Goal: Communication & Community: Answer question/provide support

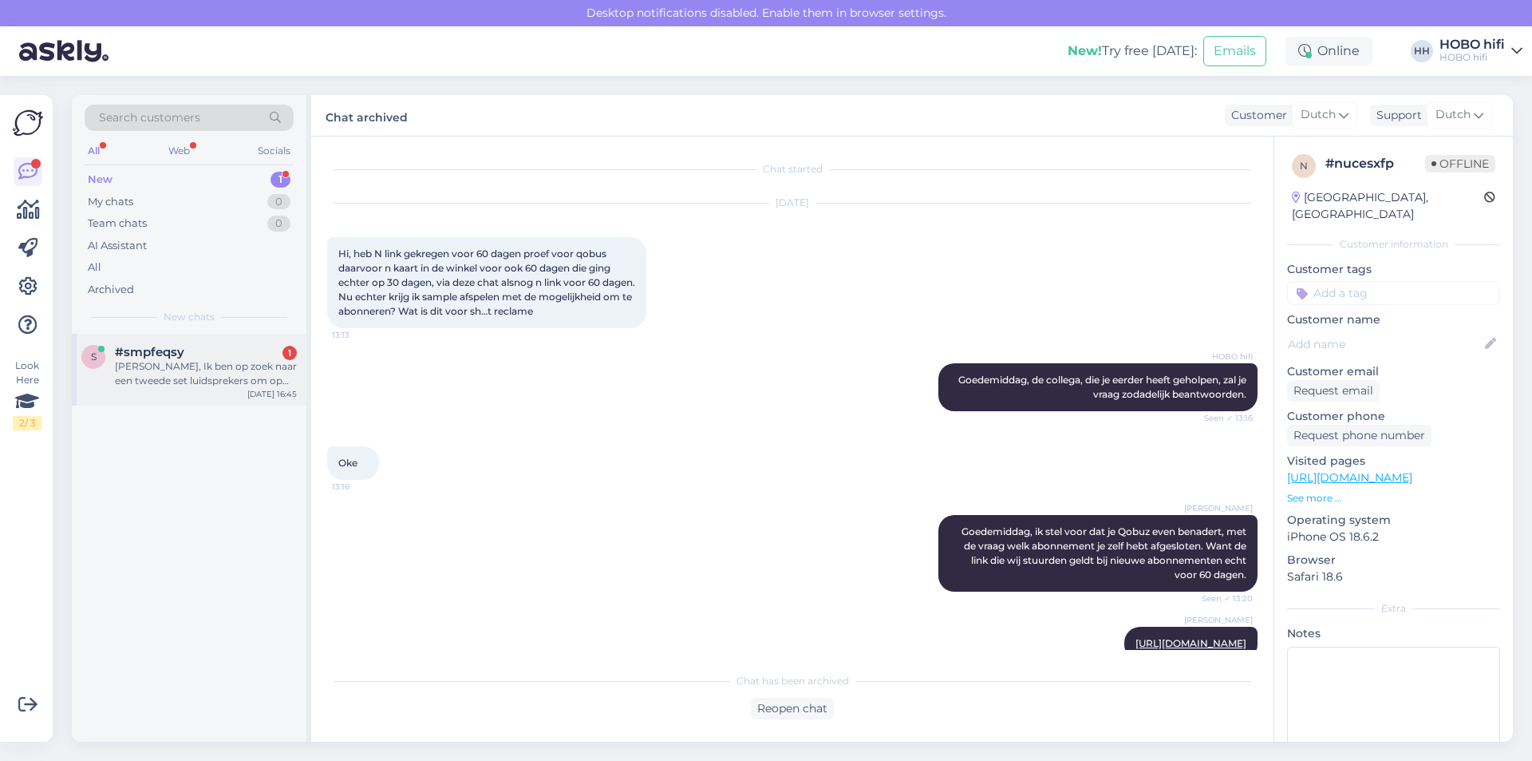
scroll to position [600, 0]
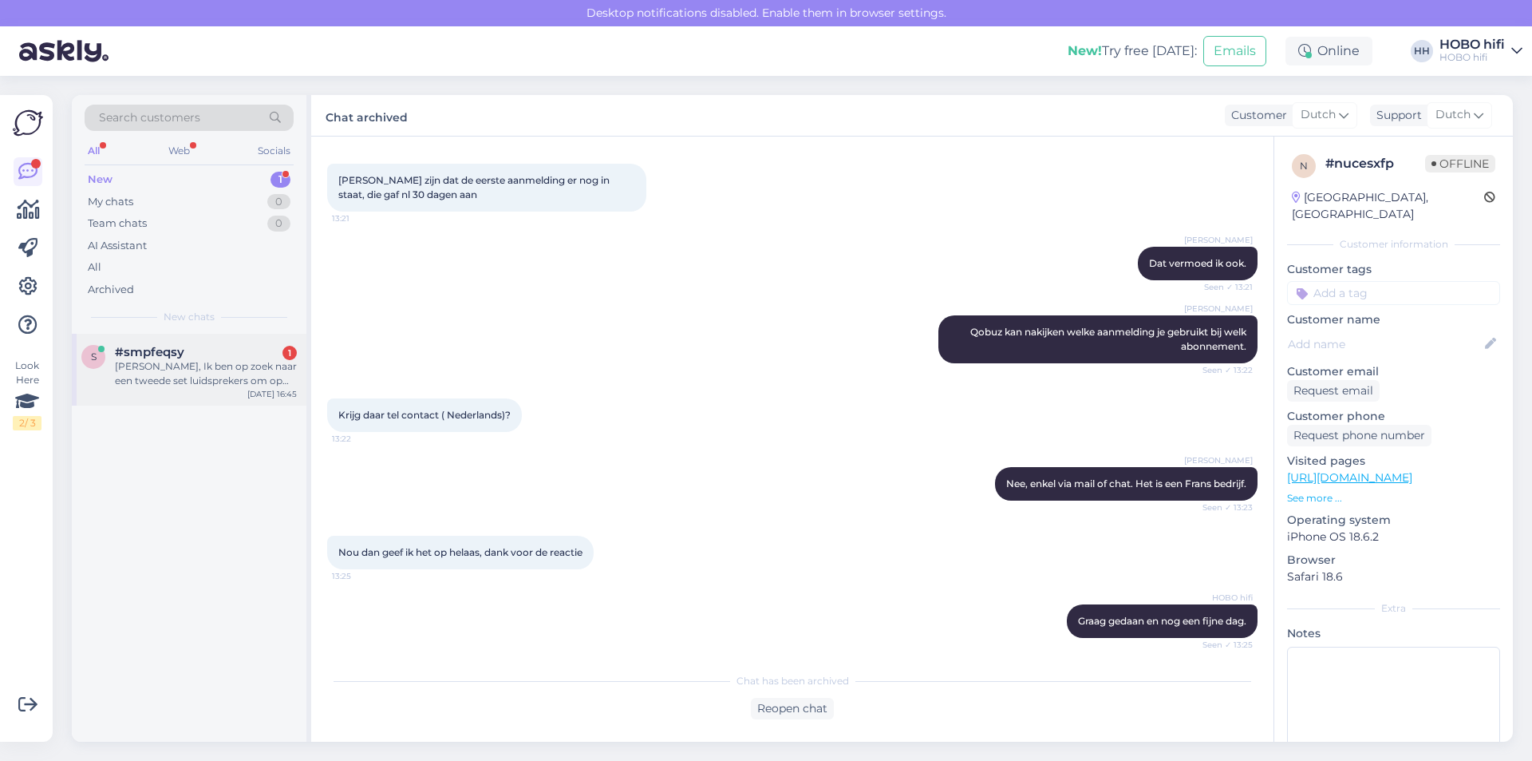
click at [254, 362] on div "[PERSON_NAME], Ik ben op zoek naar een tweede set luidsprekers om op zolder naa…" at bounding box center [206, 373] width 182 height 29
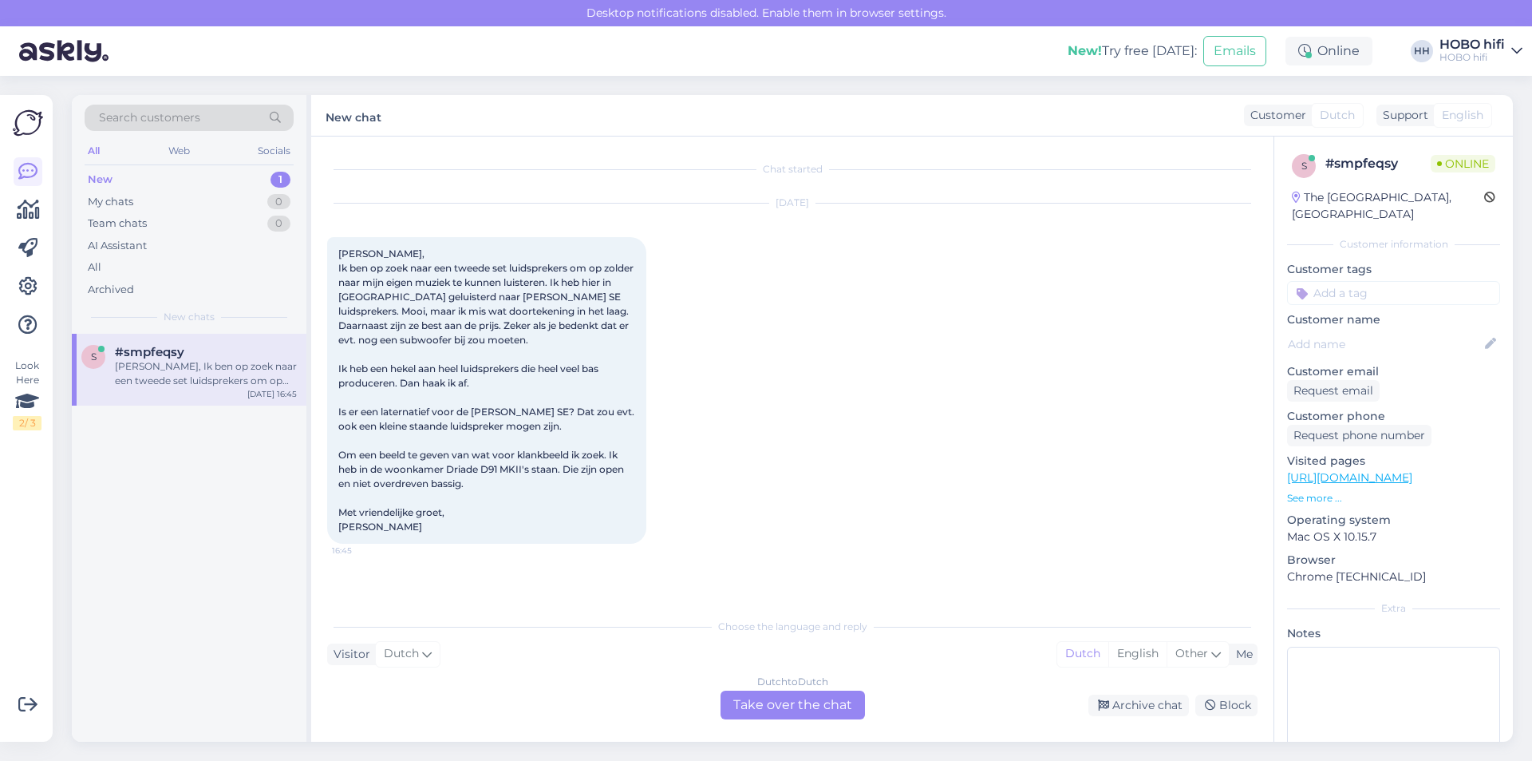
scroll to position [0, 0]
click at [768, 706] on div "Dutch to Dutch Take over the chat" at bounding box center [793, 704] width 144 height 29
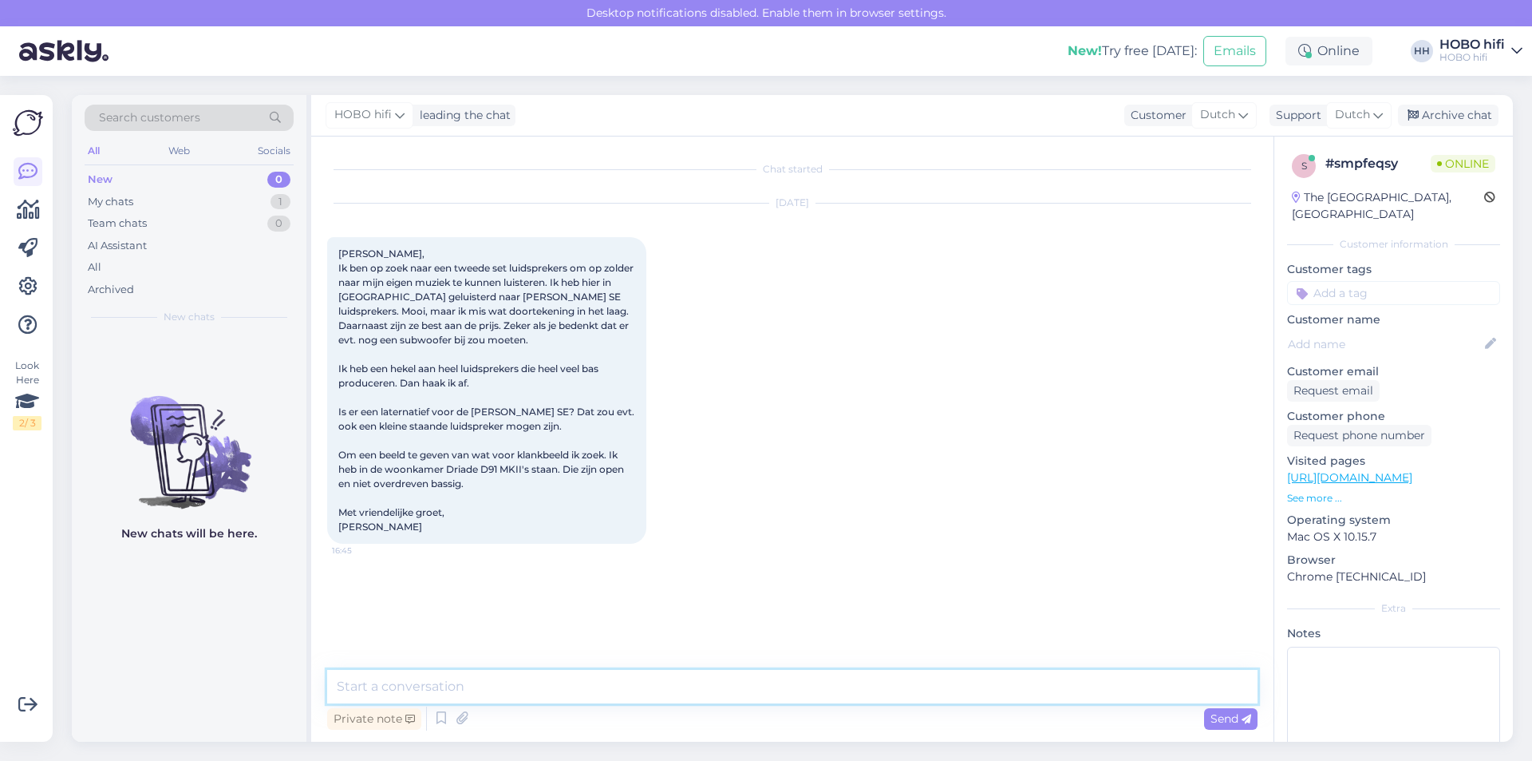
click at [472, 691] on textarea at bounding box center [792, 687] width 931 height 34
type textarea "Beste Ruud, bedankt voor je bericht"
drag, startPoint x: 1218, startPoint y: 714, endPoint x: 1220, endPoint y: 706, distance: 9.1
click at [1219, 714] on span "Send" at bounding box center [1231, 718] width 41 height 14
click at [508, 700] on textarea at bounding box center [792, 687] width 931 height 34
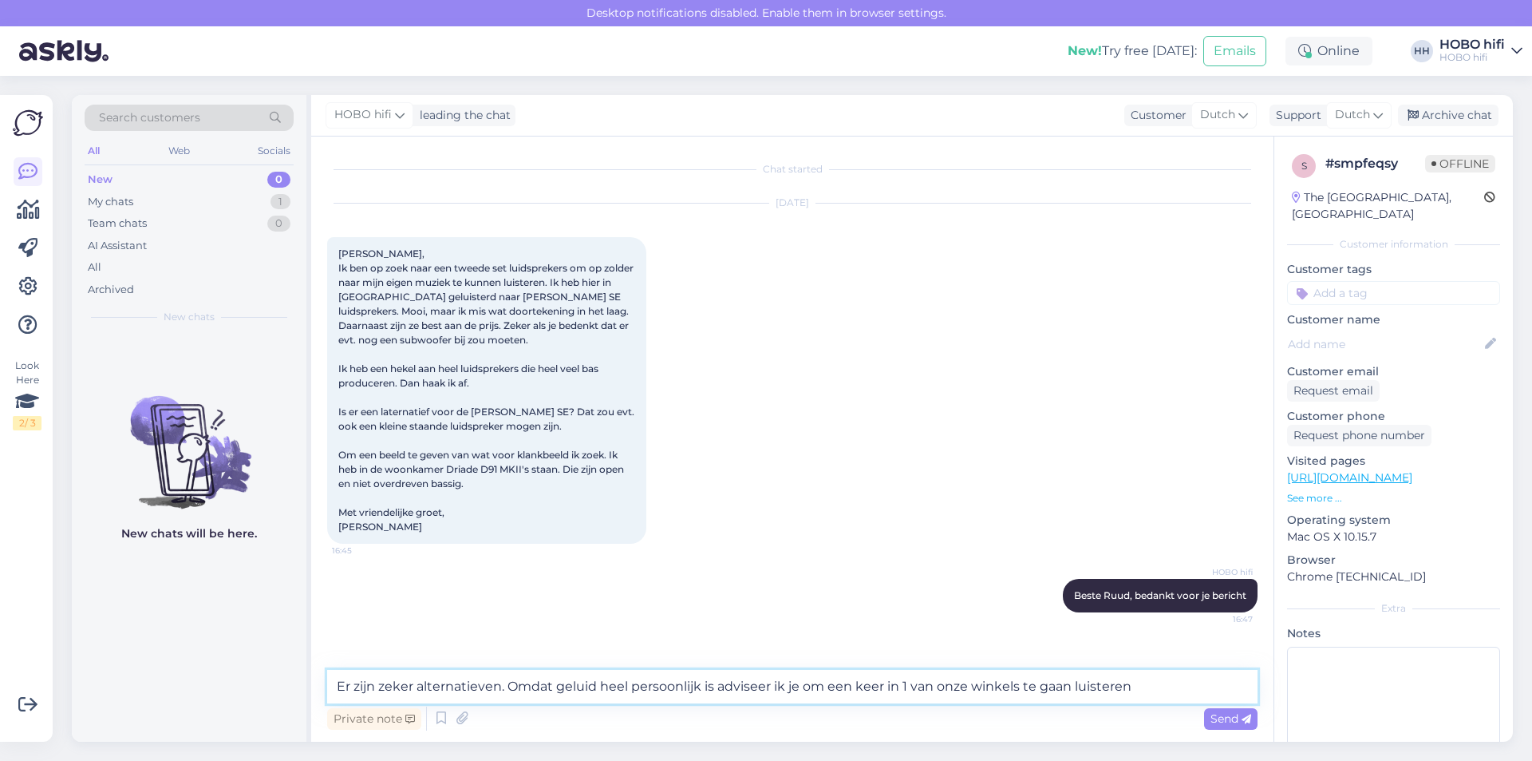
type textarea "Er zijn zeker alternatieven. Omdat geluid heel persoonlijk is adviseer ik je om…"
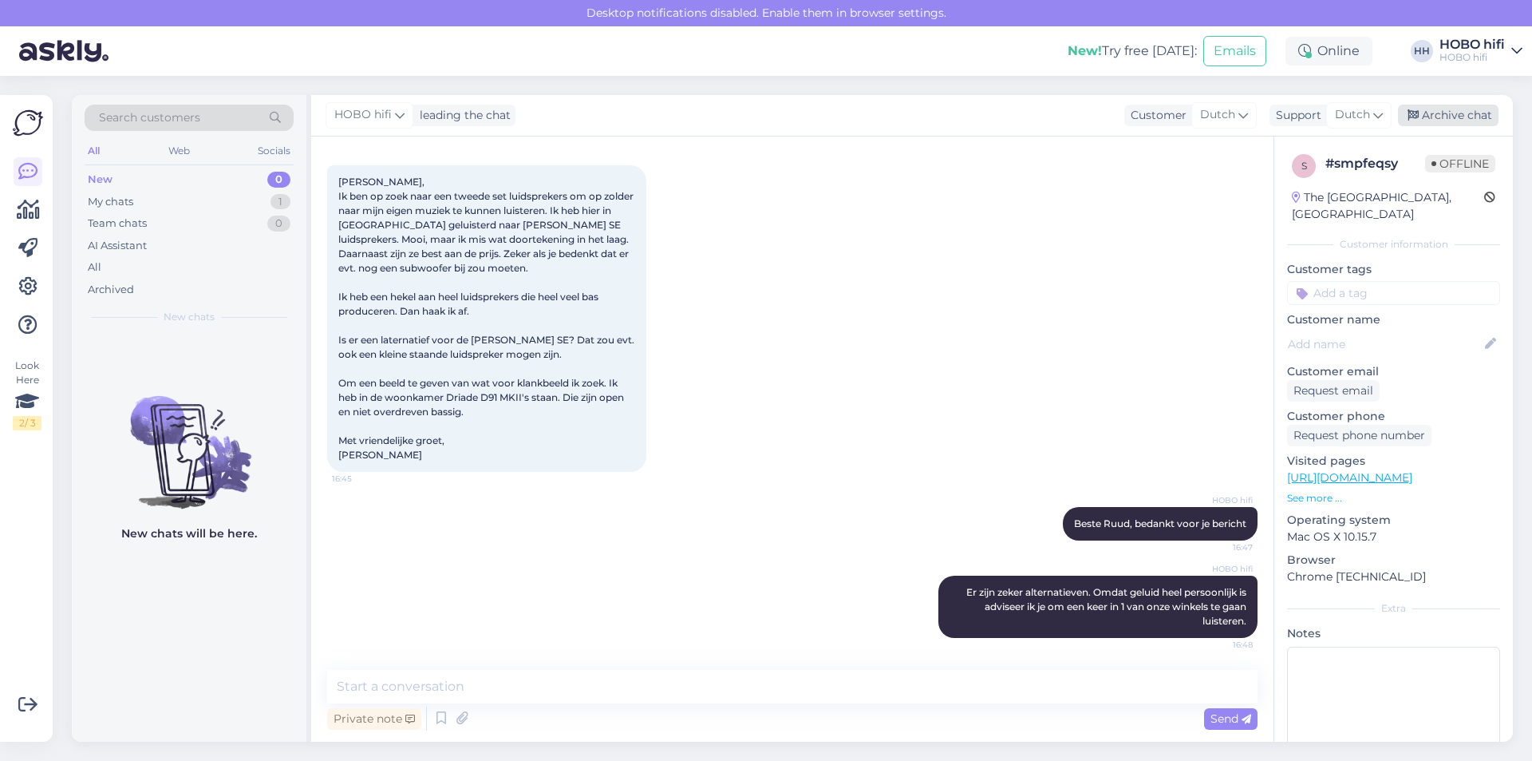
click at [1434, 113] on div "Archive chat" at bounding box center [1448, 116] width 101 height 22
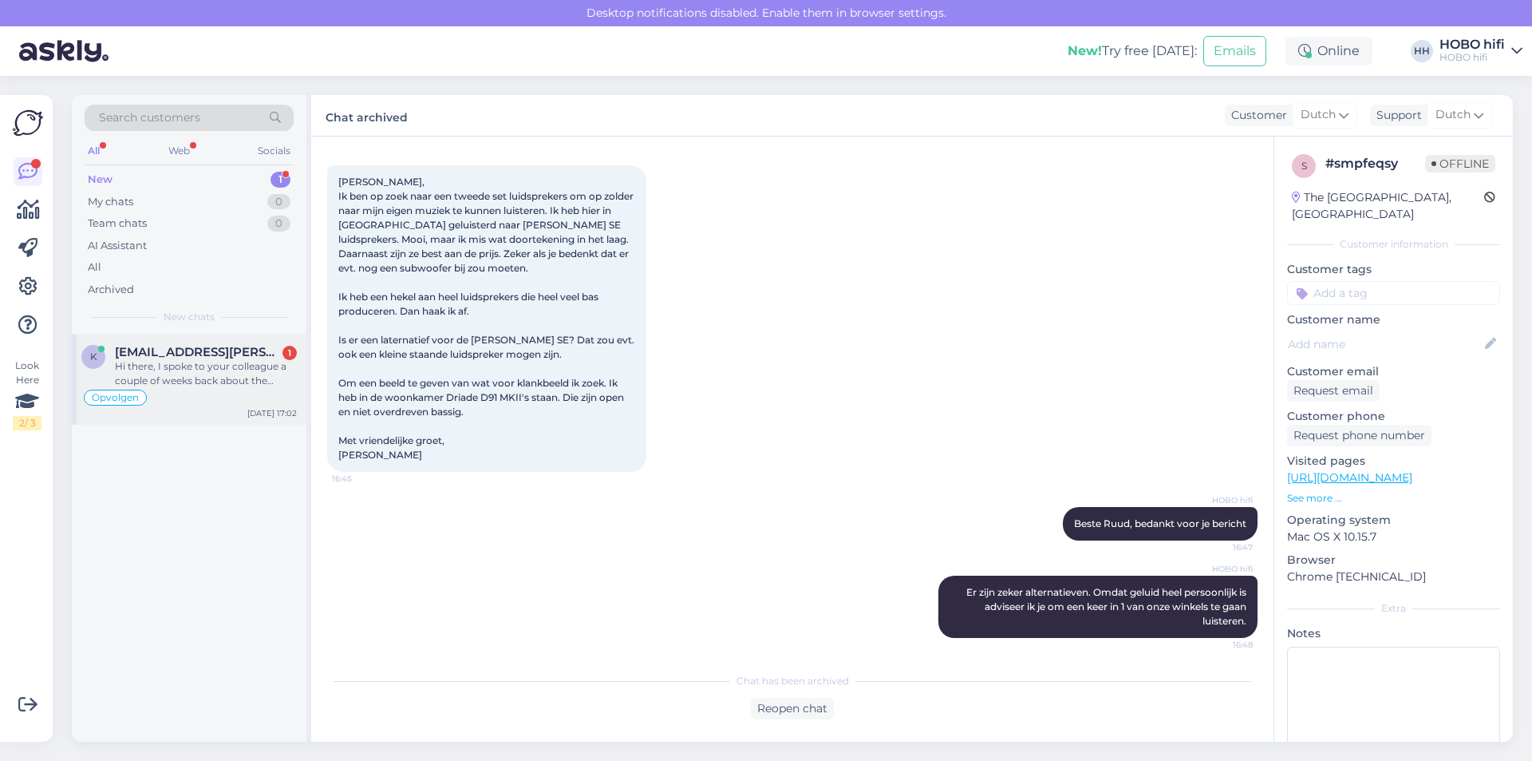
click at [208, 351] on span "[EMAIL_ADDRESS][PERSON_NAME][DOMAIN_NAME]" at bounding box center [198, 352] width 166 height 14
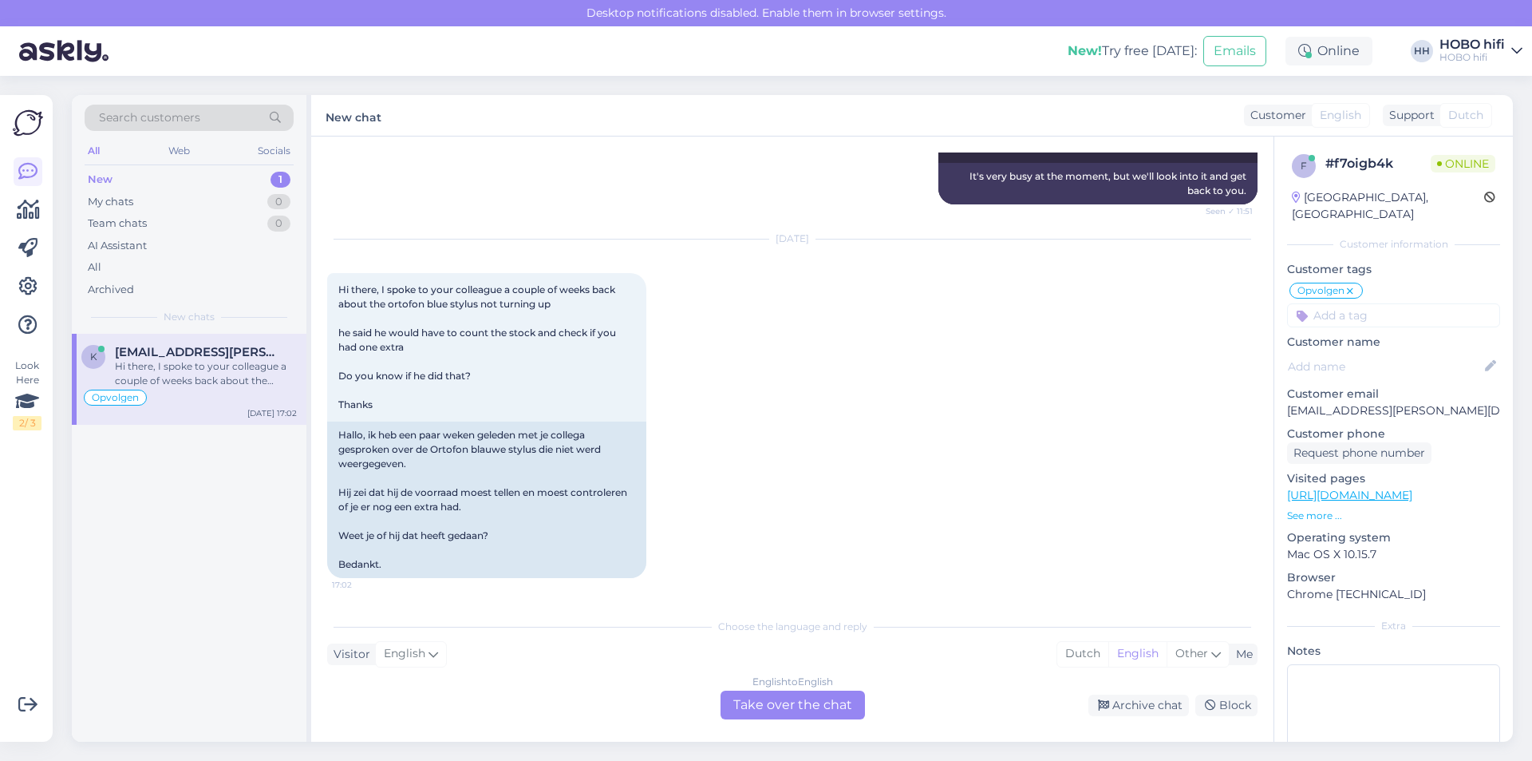
click at [789, 706] on div "English to English Take over the chat" at bounding box center [793, 704] width 144 height 29
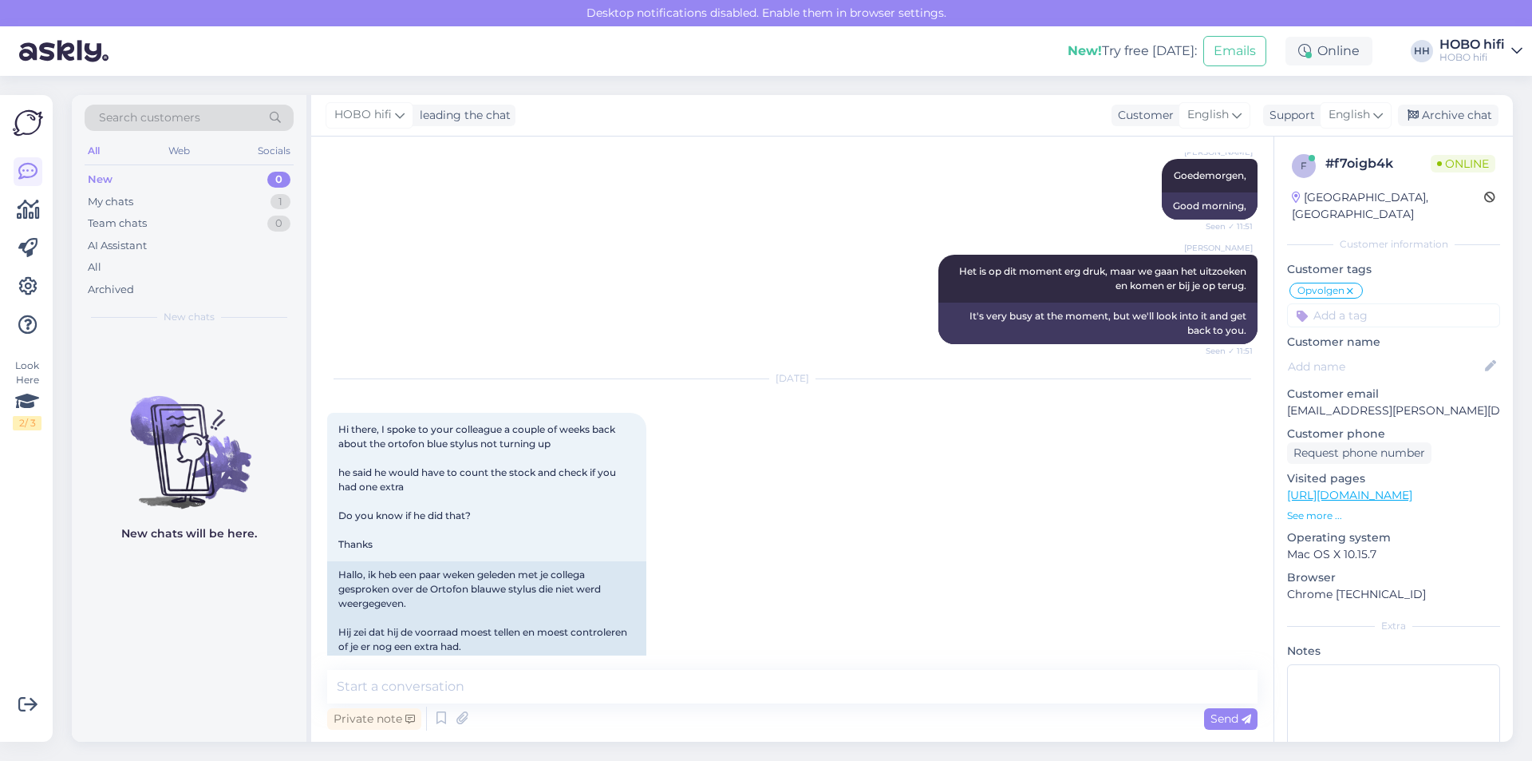
scroll to position [3837, 0]
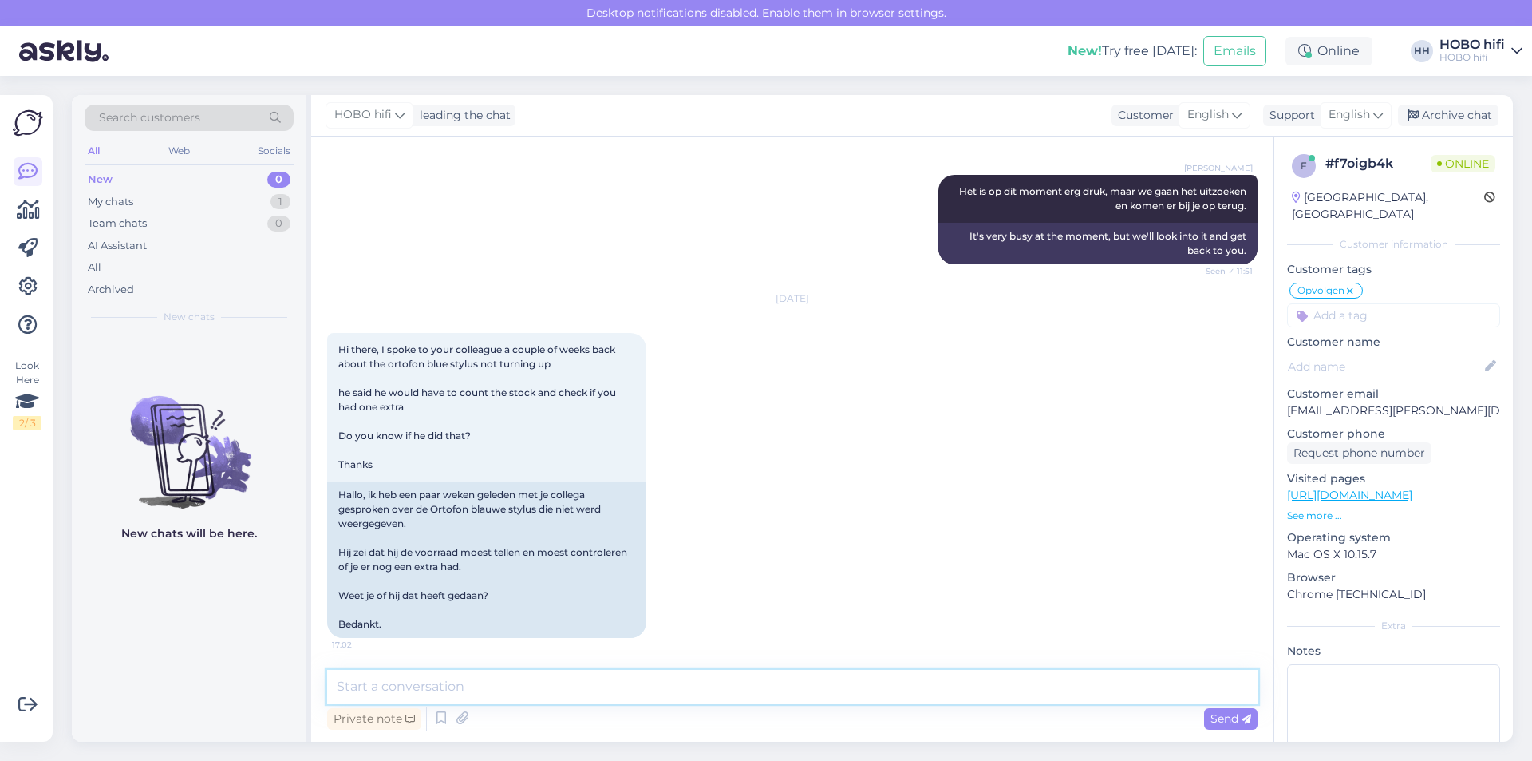
click at [467, 688] on textarea at bounding box center [792, 687] width 931 height 34
click at [1382, 119] on icon at bounding box center [1379, 115] width 10 height 18
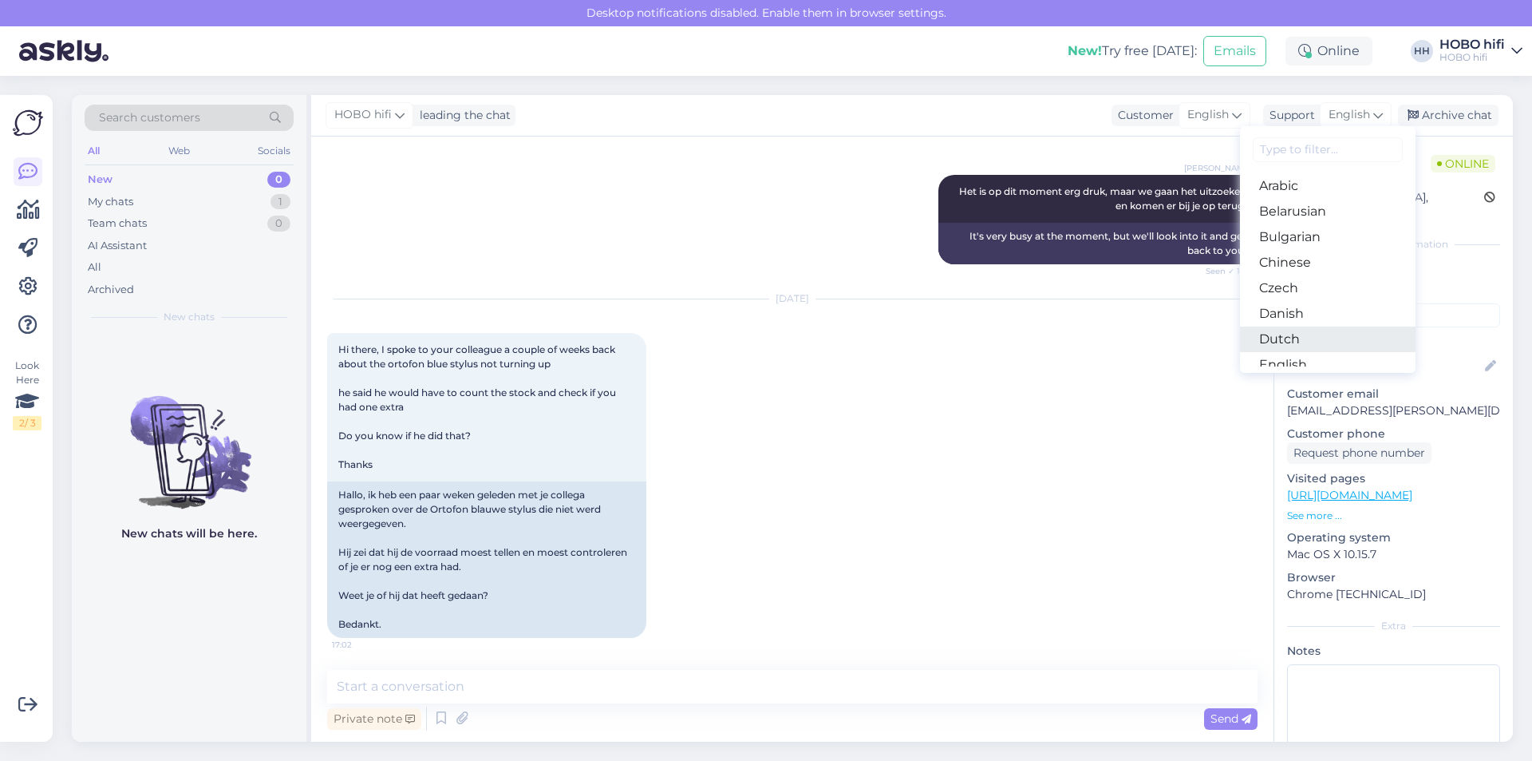
click at [1312, 346] on link "Dutch" at bounding box center [1328, 339] width 176 height 26
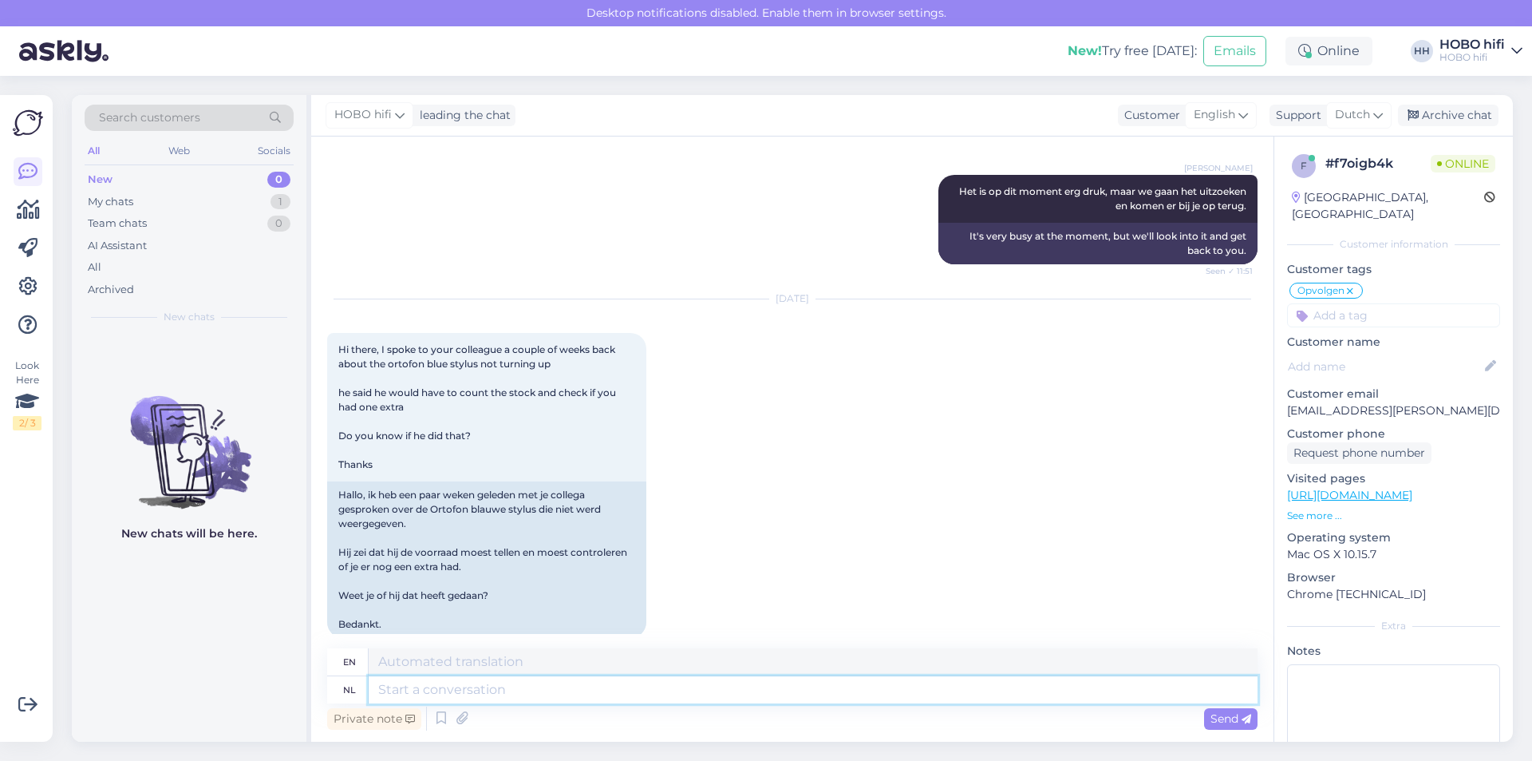
click at [427, 690] on textarea at bounding box center [813, 689] width 889 height 27
type textarea "Goede"
type textarea "Good"
type textarea "Goedemiddag"
type textarea "Good afternoon"
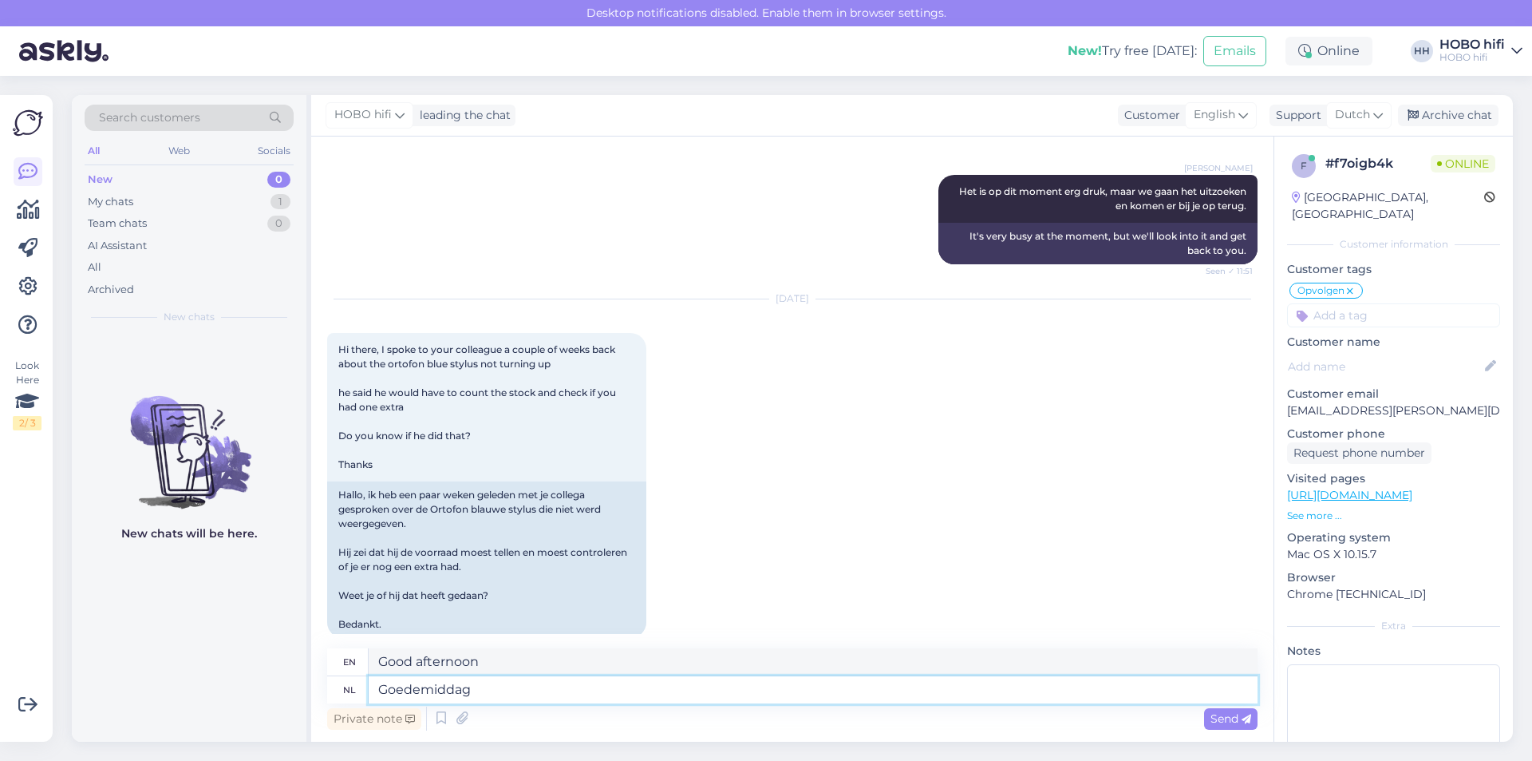
type textarea "Goedemiddag,"
type textarea "Good afternoon,"
type textarea "Goedemiddag, ikw e"
type textarea "Good afternoon, ikw"
type textarea "Goedemiddag, ikw eet"
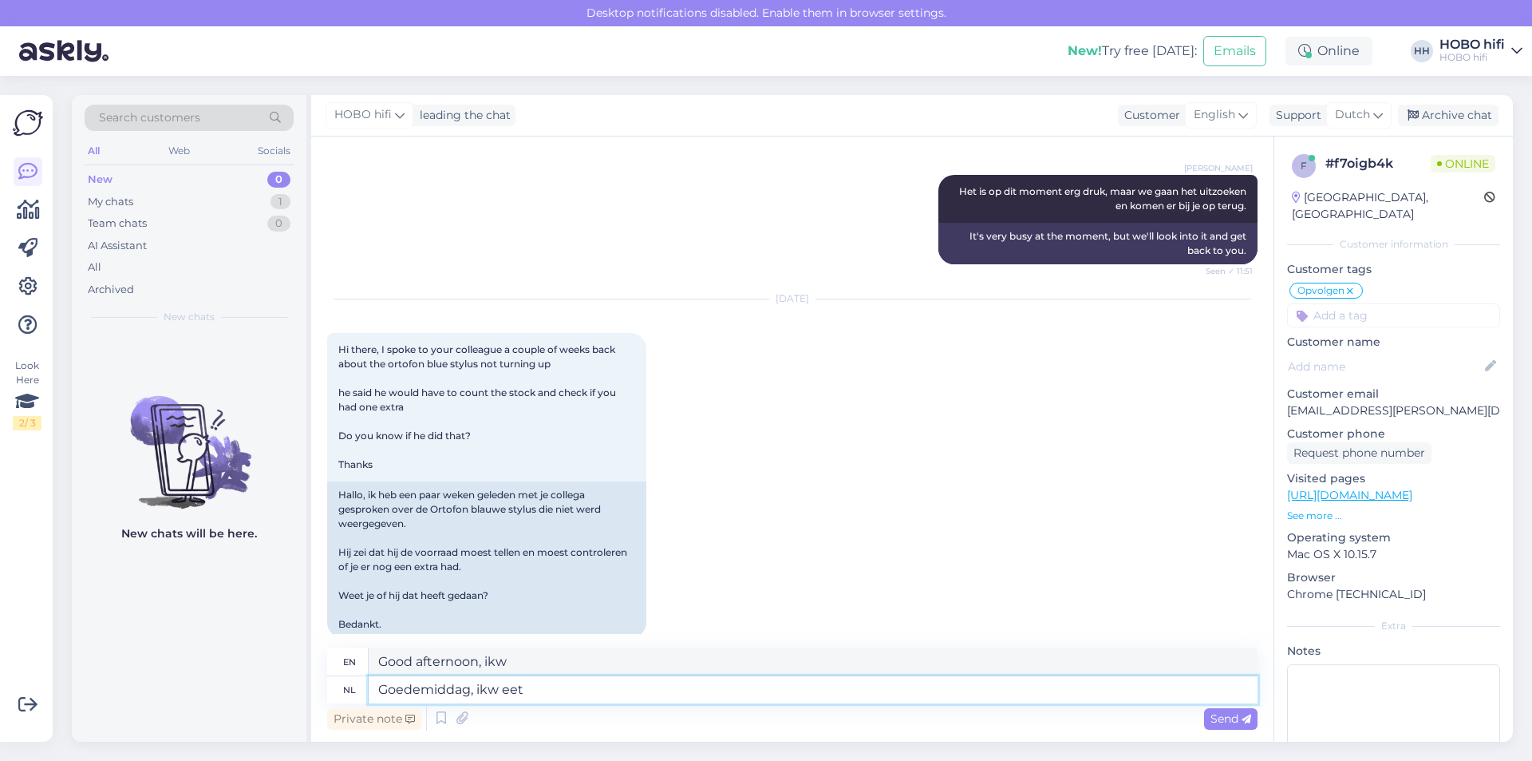
type textarea "Good afternoon, I eat"
type textarea "Goedemiddag, ikw"
type textarea "Good afternoon, ikw"
type textarea "Goedemiddag, ik"
type textarea "Good afternoon, I"
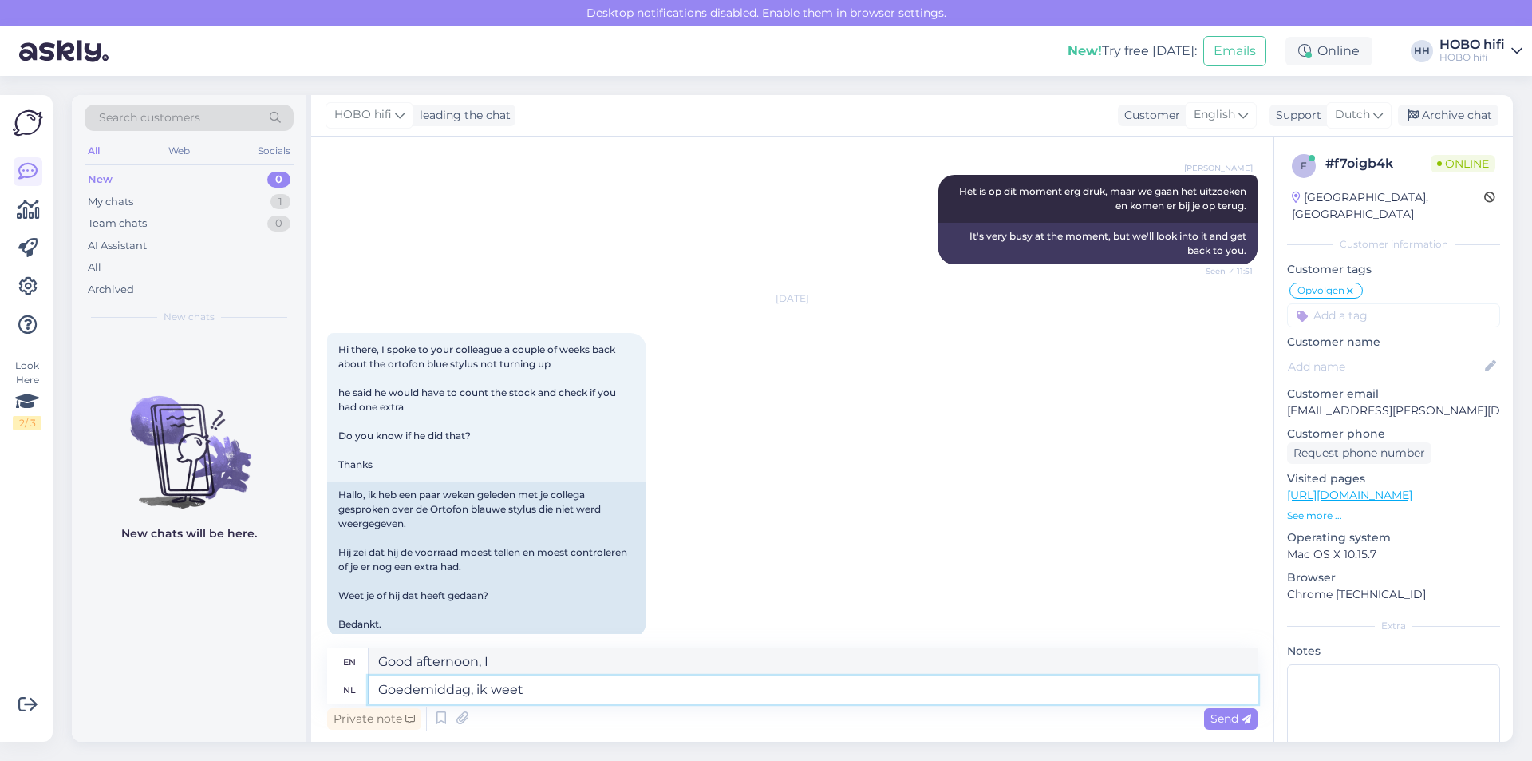
type textarea "Goedemiddag, ik weet"
type textarea "Good afternoon, I know"
type textarea "Goedemiddag, ik weet niet"
type textarea "Good afternoon, I don't know"
type textarea "Goedemiddag, ik weet niet of"
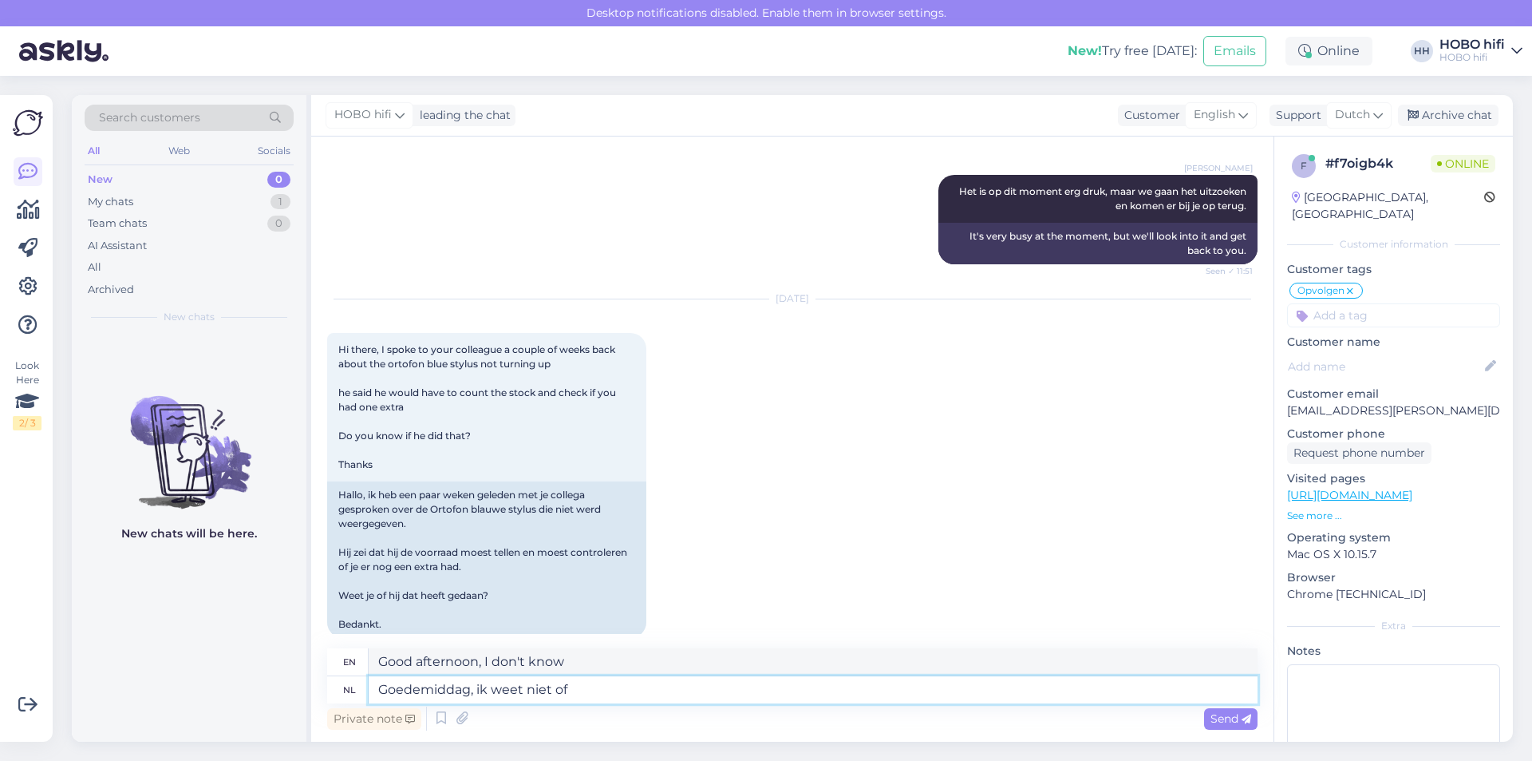
type textarea "Good afternoon, I don't know if"
type textarea "Goedemiddag, ik weet niet of mijn"
type textarea "Good afternoon, I don't know if my"
type textarea "Goedemiddag, ik weet niet of mijn collega"
type textarea "Good afternoon, I don't know if my colleague"
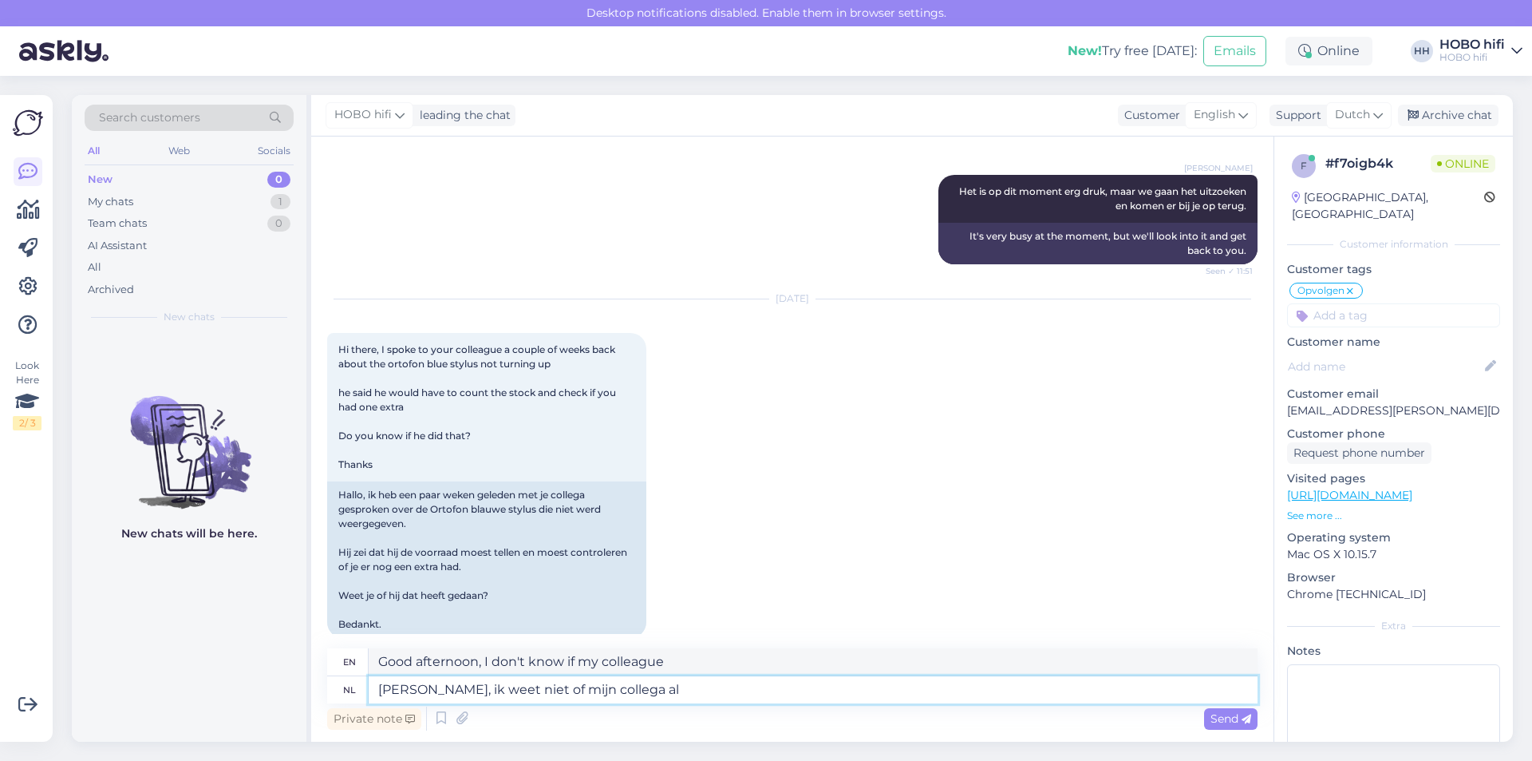
type textarea "Goedemiddag, ik weet niet of mijn collega al d"
type textarea "Good afternoon, I don't know if my colleague has already"
type textarea "[PERSON_NAME], ik weet niet of mijn collega al dat heeft gedaan"
type textarea "Good afternoon, I don't know if my colleague has already done that"
type textarea "[PERSON_NAME], ik weet niet of mijn collega al dat heeft gedaan."
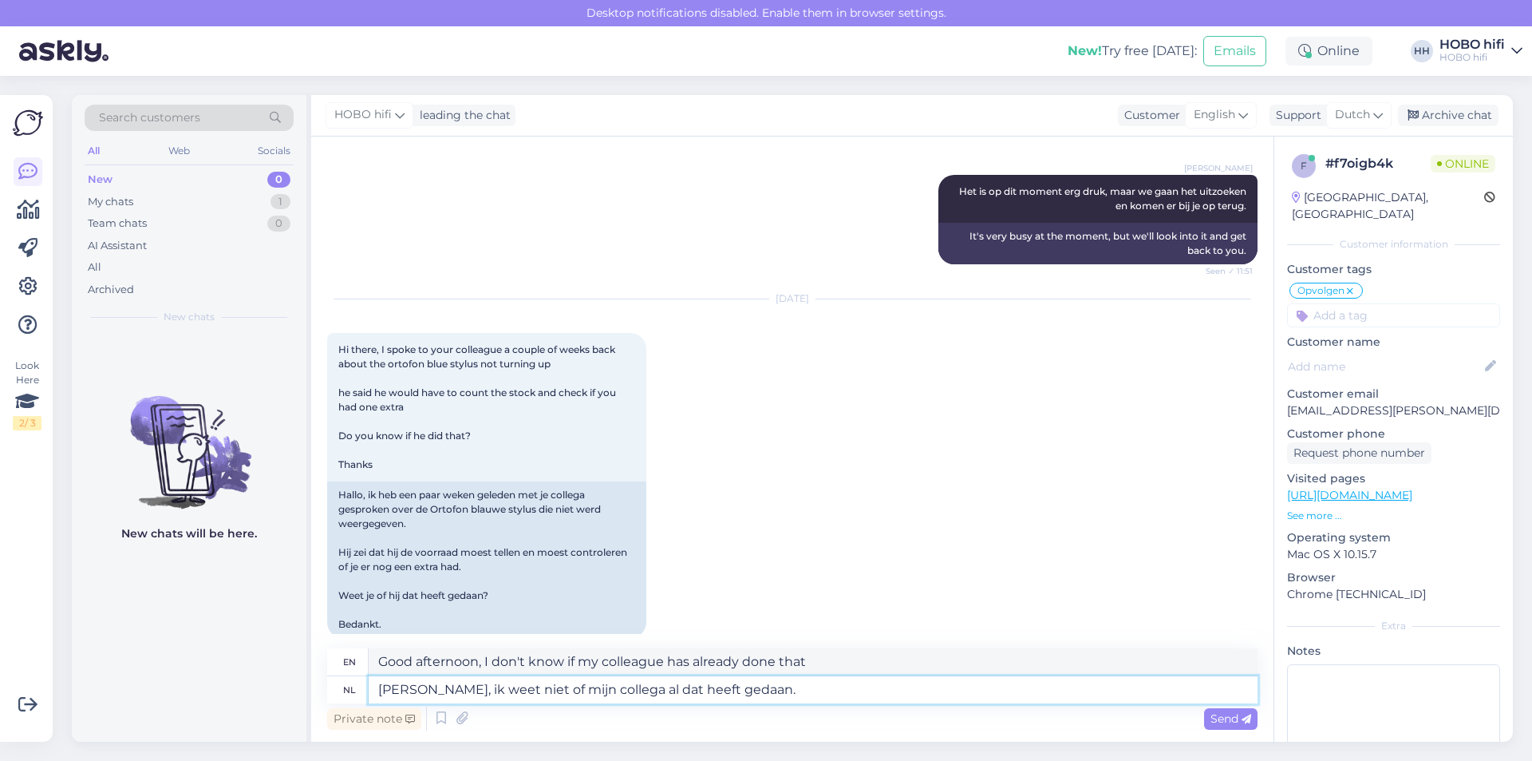
type textarea "Good afternoon, I don't know if my colleague has already done that."
type textarea "[PERSON_NAME], ik weet niet of mijn collega al dat heeft gedaan. Ik"
type textarea "Good afternoon, I don't know if my colleague has already done that. I"
type textarea "[PERSON_NAME], ik weet niet of mijn collega al dat heeft gedaan. Ik zal"
type textarea "Good afternoon, I don't know if my colleague has already done that. I will"
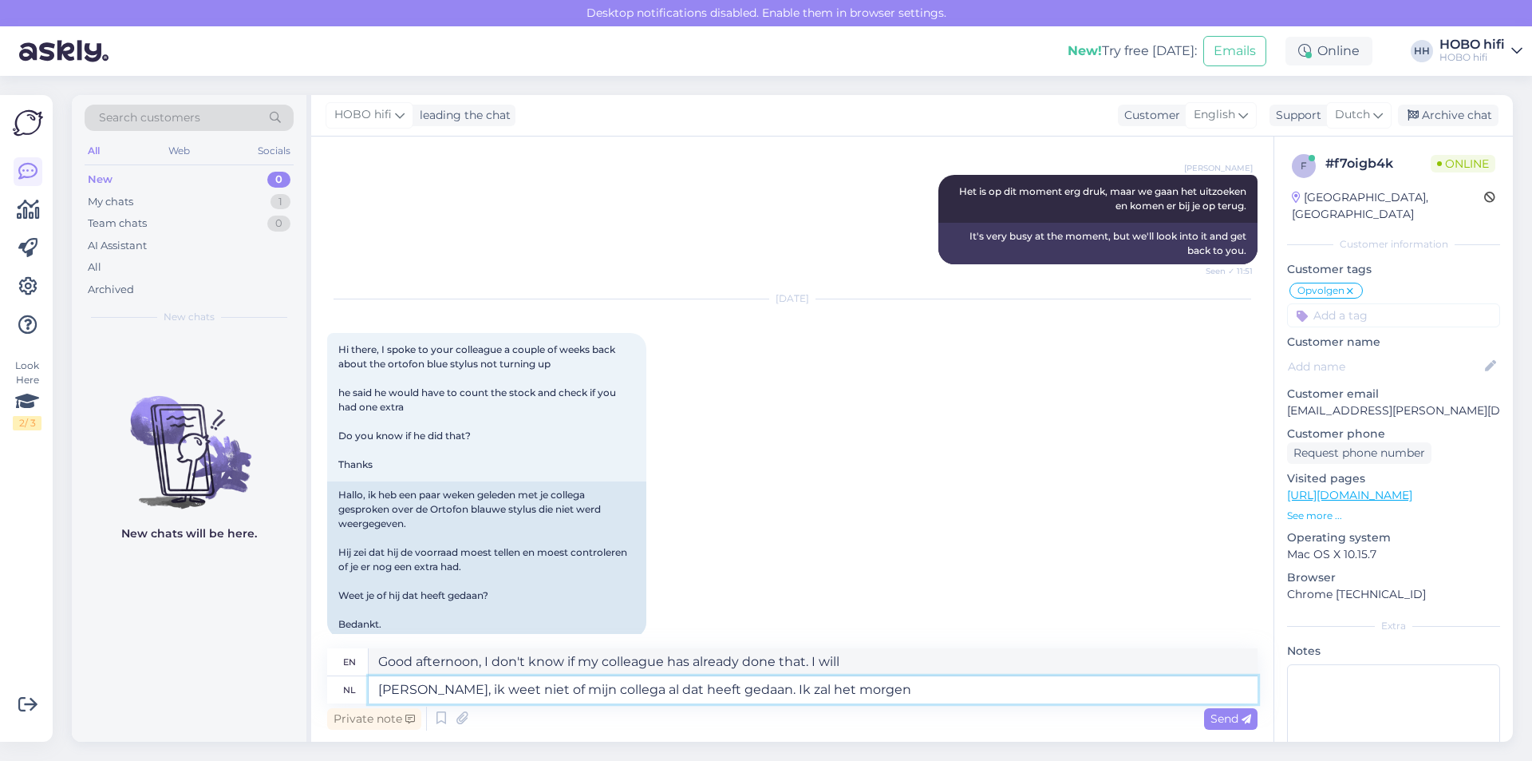
type textarea "[PERSON_NAME], ik weet niet of mijn collega al dat heeft gedaan. Ik zal het mor…"
type textarea "Good afternoon, I don't know if my colleague has already done that. I will do i…"
type textarea "[PERSON_NAME], ik weet niet of mijn collega al dat heeft gedaan. Ik zal het mor…"
type textarea "Good afternoon, I don't know if my colleague has already done that. I will do i…"
type textarea "[PERSON_NAME], ik weet niet of mijn collega al dat heeft gedaan. Ik zal het mor…"
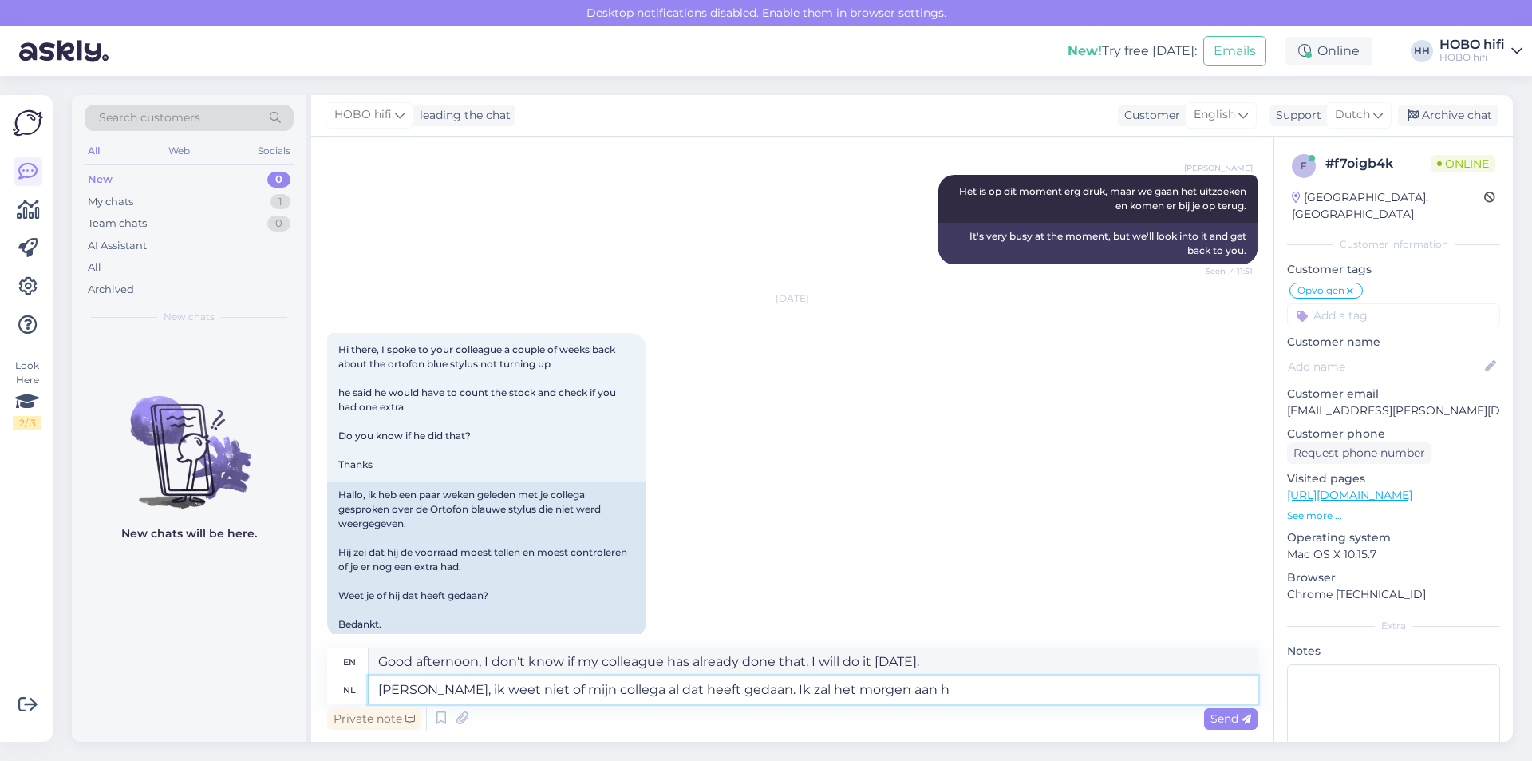
type textarea "Good afternoon, I don't know if my colleague has already done that. I will do i…"
type textarea "[PERSON_NAME], ik weet niet of mijn collega al dat heeft gedaan. Ik zal het mor…"
type textarea "Good afternoon, I don't know if my colleague has already done that. I will tell…"
type textarea "[PERSON_NAME], ik weet niet of mijn collega al dat heeft gedaan. Ik zal het mor…"
type textarea "Good afternoon, I don't know if my colleague has already done that. I'll ask hi…"
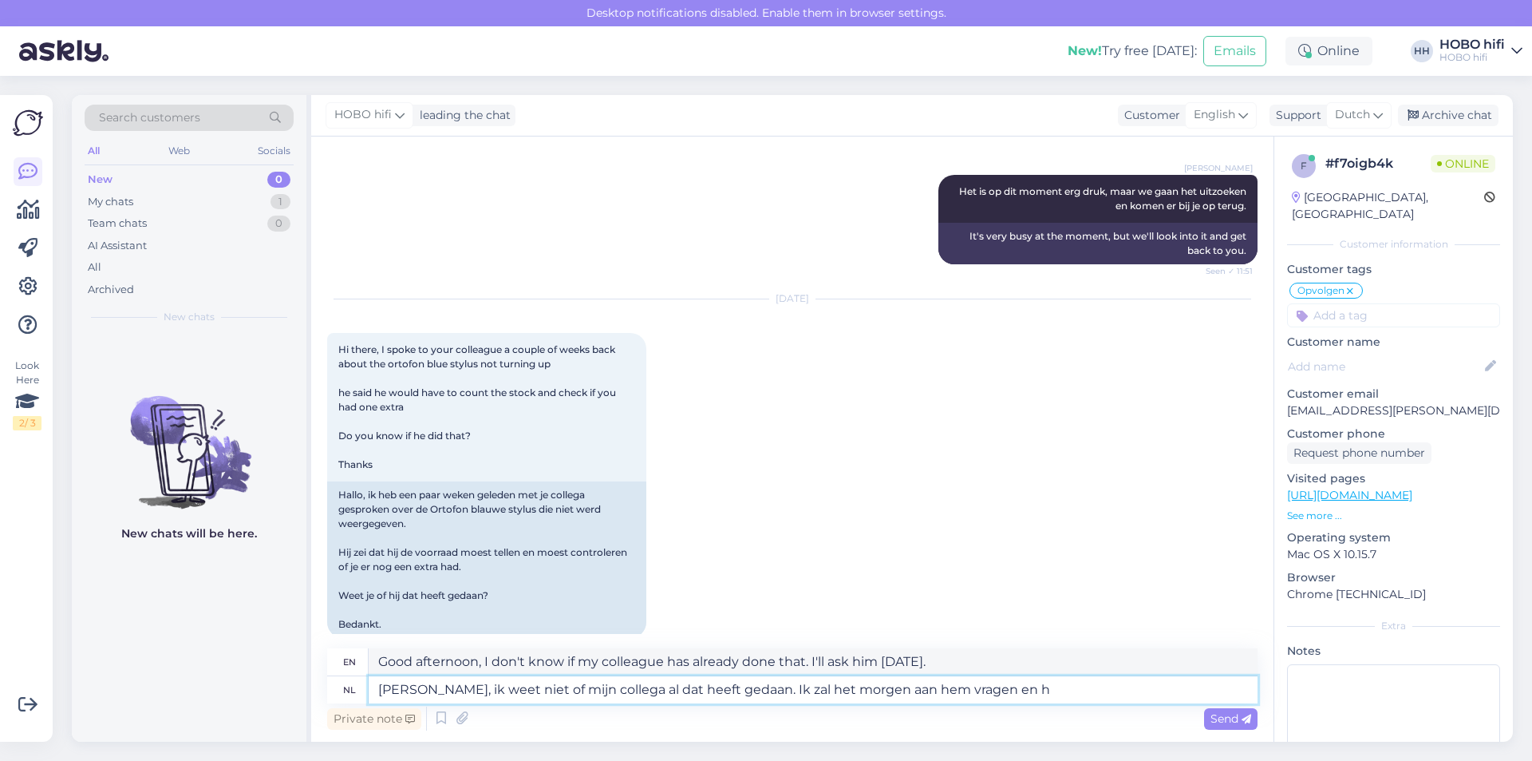
type textarea "[PERSON_NAME], ik weet niet of mijn collega al dat heeft gedaan. Ik zal het mor…"
type textarea "Good afternoon, I don't know if my colleague has already done that. I'll ask hi…"
type textarea "[PERSON_NAME], ik weet niet of mijn collega al dat heeft gedaan. Ik zal het mor…"
type textarea "Good afternoon, I don't know if my colleague has already done that. I'll ask hi…"
type textarea "[PERSON_NAME], ik weet niet of mijn collega al dat heeft gedaan. Ik zal het mor…"
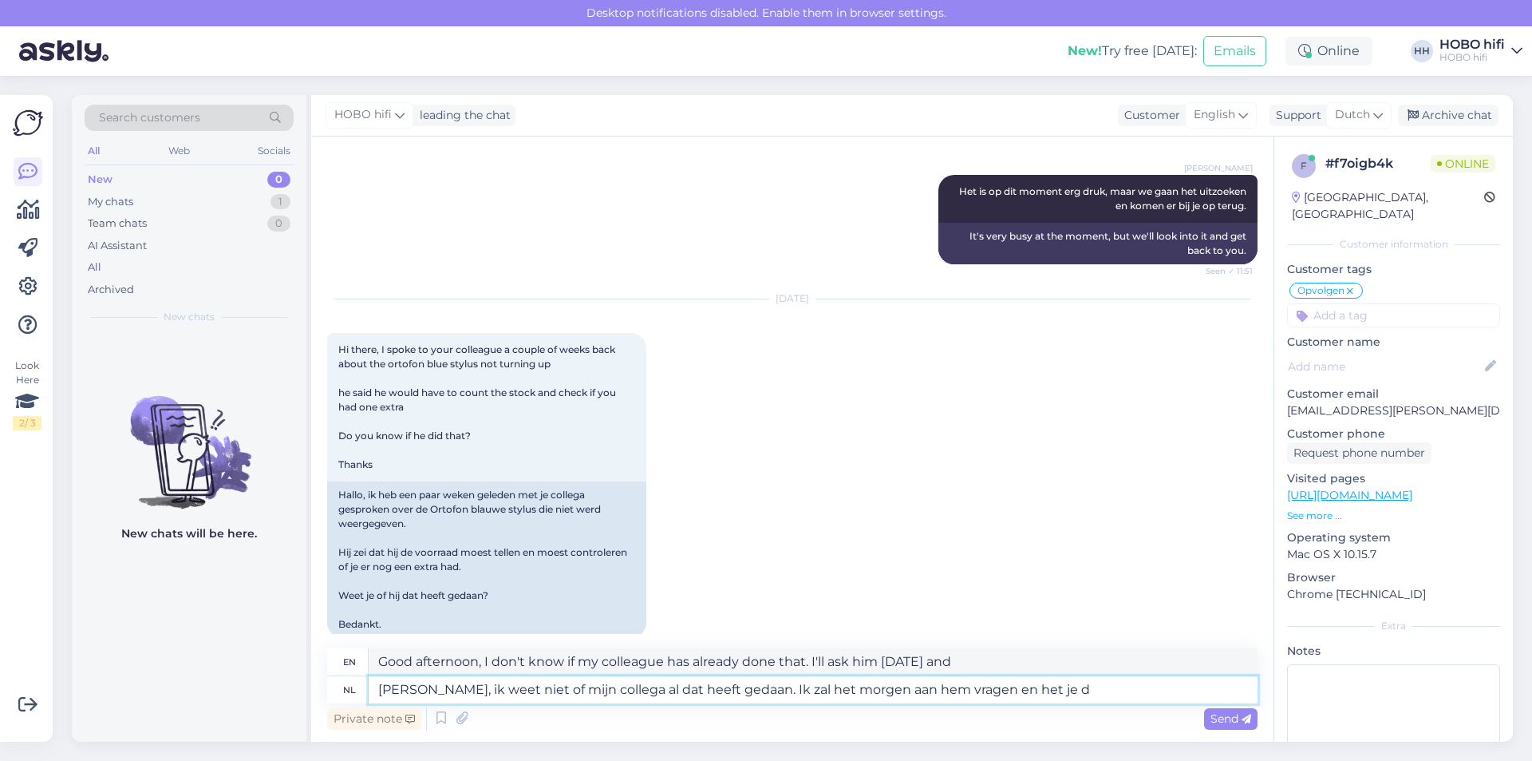
type textarea "Good afternoon, I don't know if my colleague has already done that. I'll ask hi…"
type textarea "[PERSON_NAME], ik weet niet of mijn collega al dat heeft gedaan. Ik zal het mor…"
type textarea "Good afternoon, I don't know if my colleague has already done that. I'll ask hi…"
type textarea "[PERSON_NAME], ik weet niet of mijn collega al dat heeft gedaan. Ik zal het mor…"
type textarea "Good afternoon, I don't know if my colleague has already done that. I'll ask hi…"
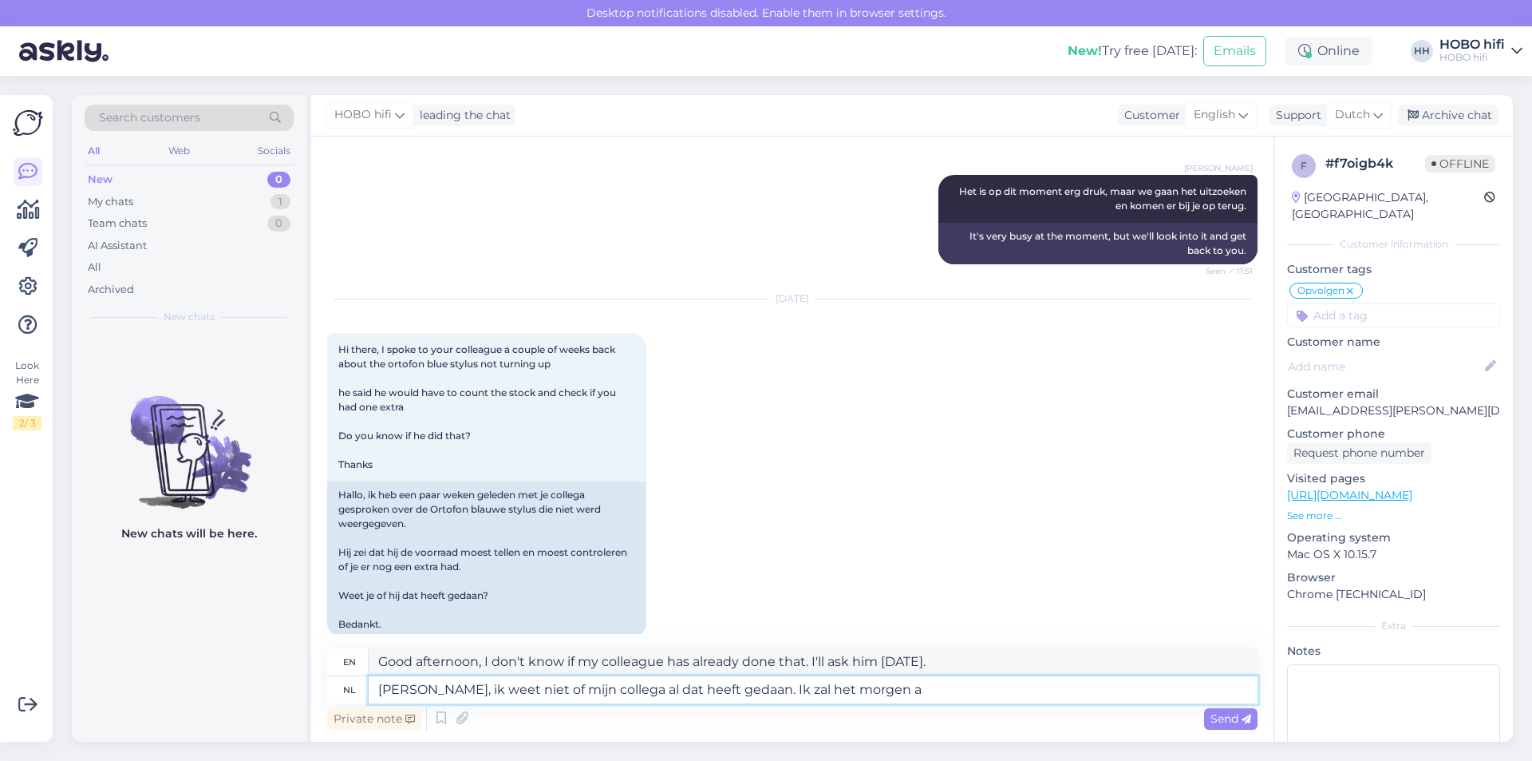
type textarea "[PERSON_NAME], ik weet niet of mijn collega al dat heeft gedaan. Ik zal het mor…"
type textarea "Good afternoon, I don't know if my colleague has already done that. I will tell…"
type textarea "[PERSON_NAME], ik weet niet of mijn collega al dat heeft gedaan. Ik zal he"
type textarea "Good afternoon, I don't know if my colleague has already done that. I will do i…"
type textarea "[PERSON_NAME], ik weet niet of mijn collega al dat heeft gedaan. Ik"
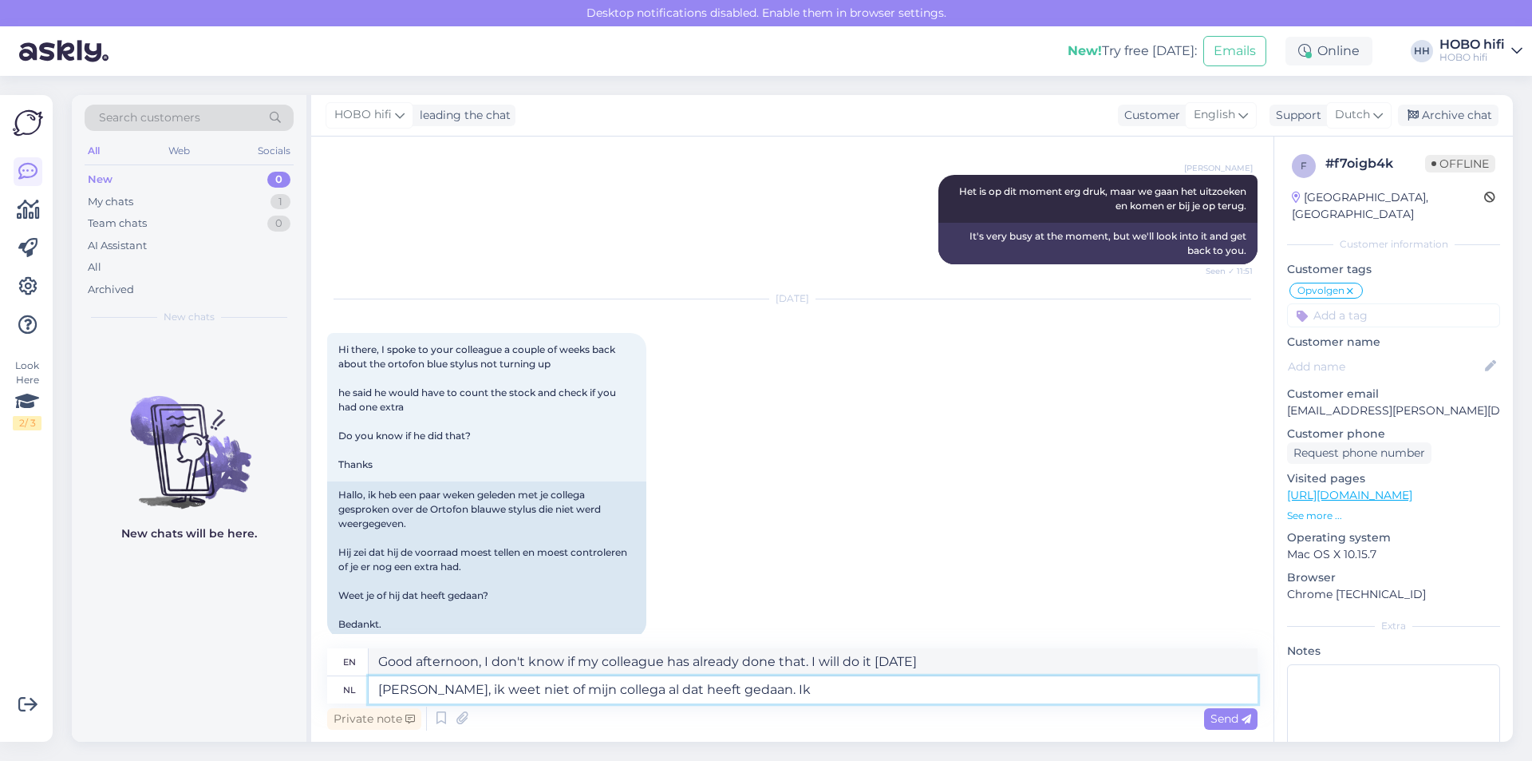
type textarea "Good afternoon, I don't know if my colleague has already done that. I will"
type textarea "[PERSON_NAME], ik weet niet of mijn collega al dat heeft gedaan"
type textarea "Good afternoon, I don't know if my colleague has already done that. I"
type textarea "[PERSON_NAME], ik weet niet of mijn collega al dat heeft ged"
type textarea "Good afternoon, I don't know if my colleague has already done that."
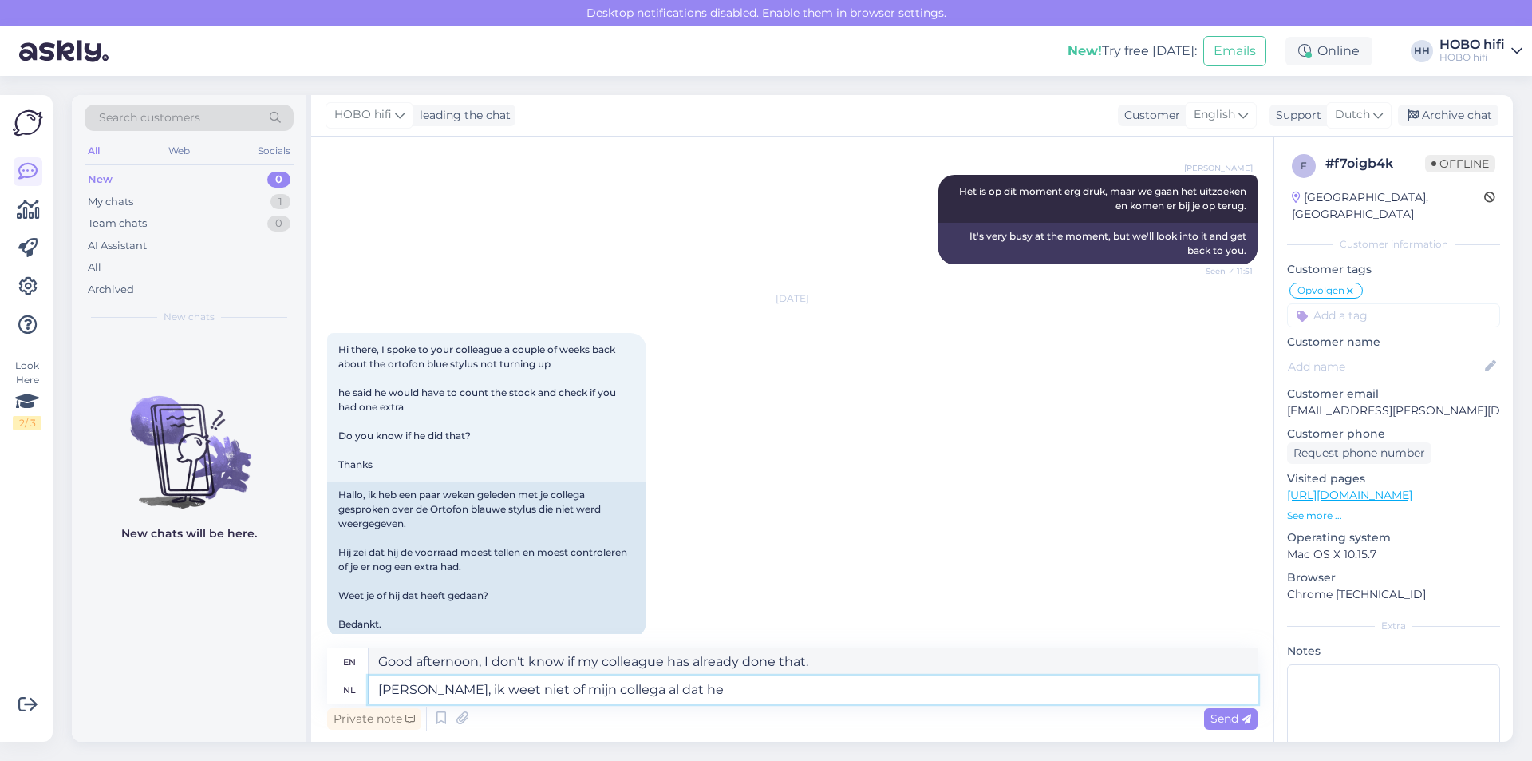
type textarea "[PERSON_NAME], ik weet niet of mijn collega al dat h"
type textarea "Good afternoon, I don't know if my colleague has already"
type textarea "Goedemiddag, ik weet niet of mijn co"
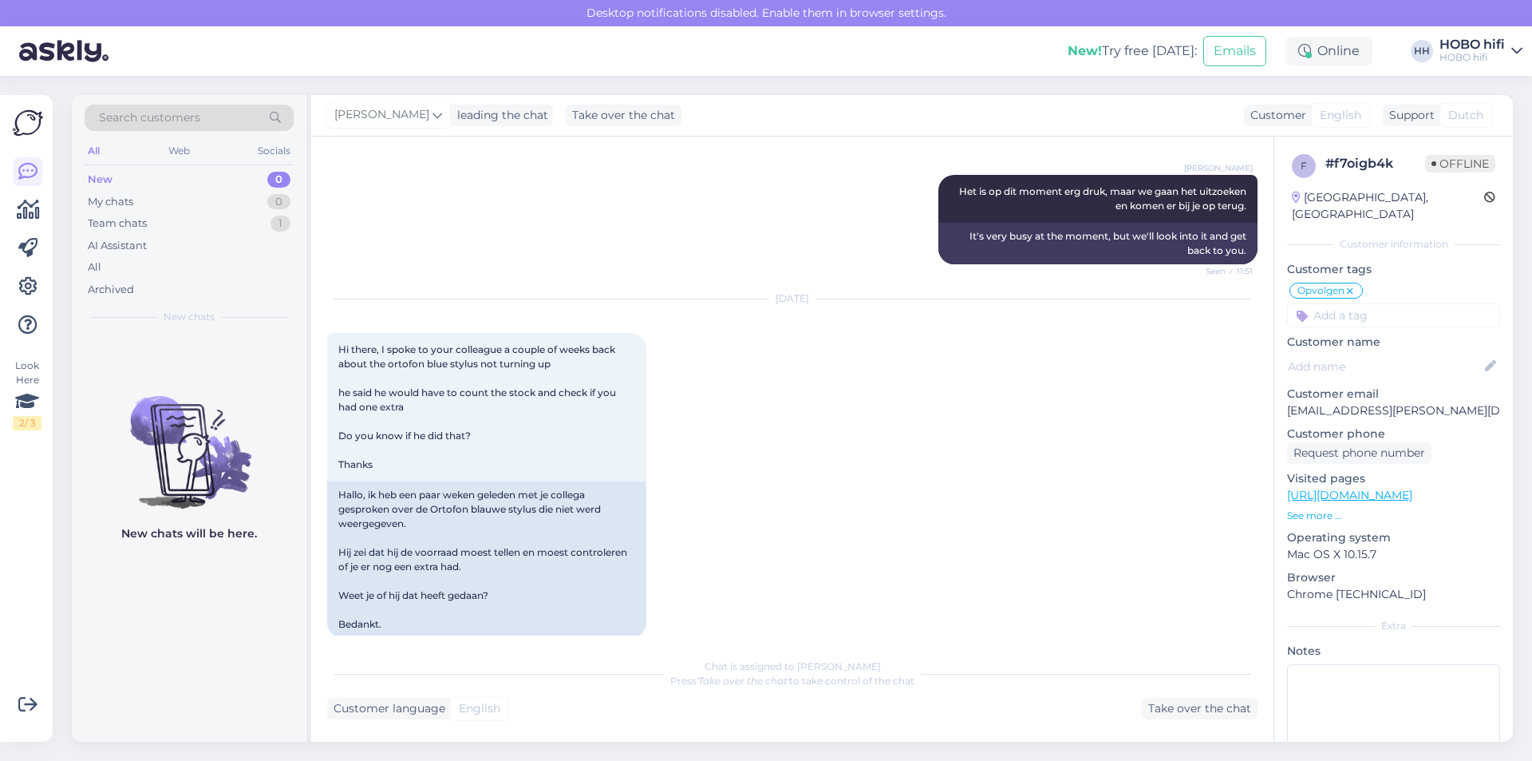
scroll to position [3953, 0]
